Goal: Check status: Check status

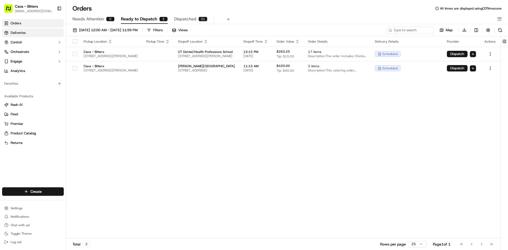
click at [33, 32] on link "Deliveries" at bounding box center [33, 33] width 62 height 8
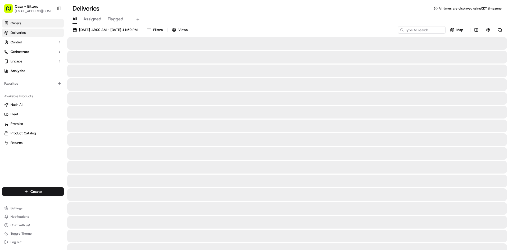
click at [33, 26] on link "Orders" at bounding box center [33, 23] width 62 height 8
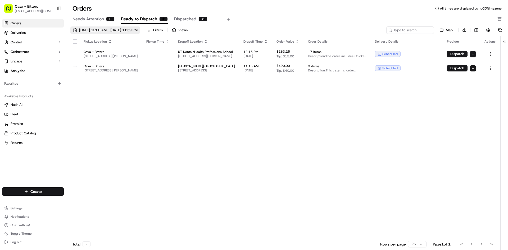
click at [118, 32] on span "[DATE] 12:00 AM - [DATE] 11:59 PM" at bounding box center [108, 30] width 58 height 5
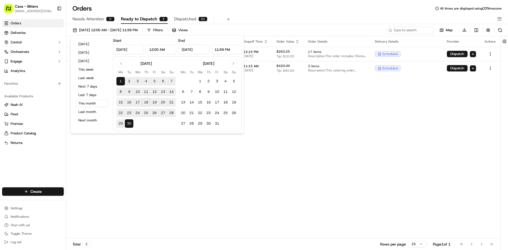
click at [153, 102] on button "19" at bounding box center [154, 102] width 8 height 8
type input "[DATE]"
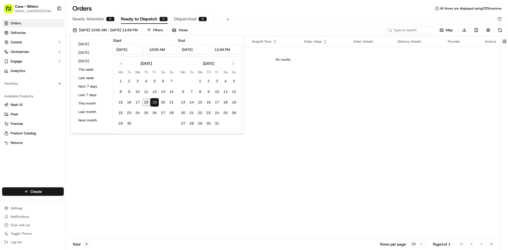
click at [316, 117] on div "Pickup Location Pickup Time Dropoff Location Dropoff Time Order Value Order Det…" at bounding box center [283, 137] width 434 height 202
